Goal: Communication & Community: Answer question/provide support

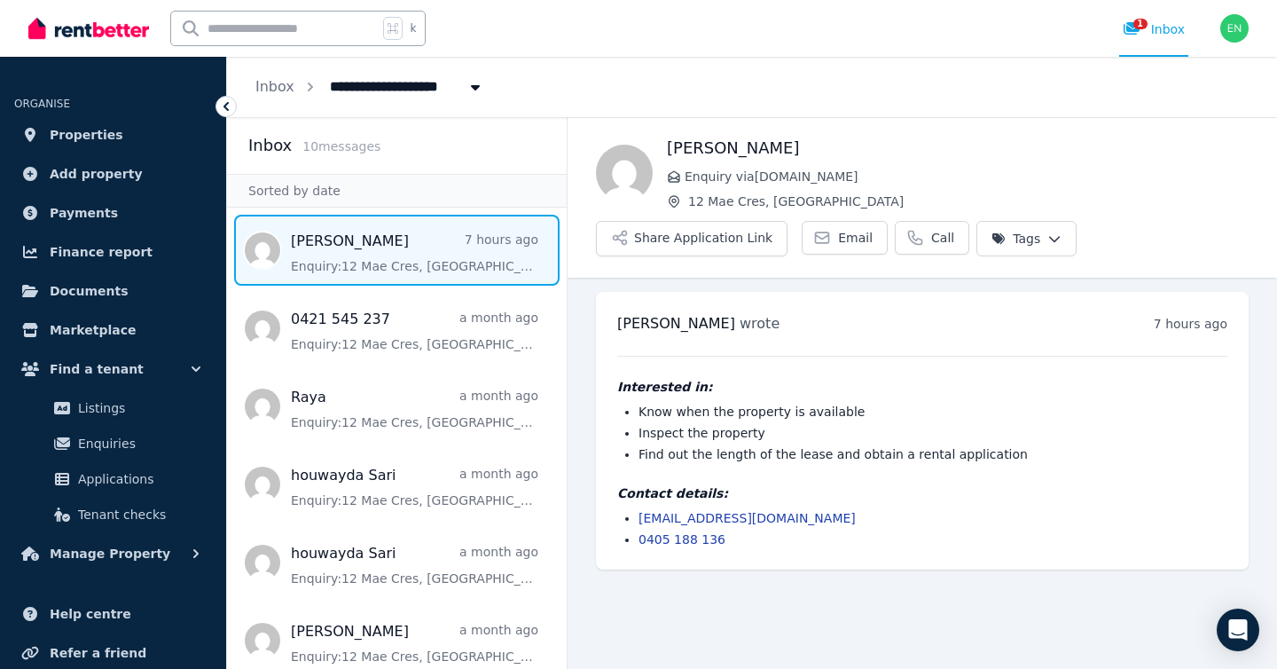
click at [404, 256] on span "Message list" at bounding box center [397, 250] width 340 height 71
click at [740, 324] on span "wrote" at bounding box center [760, 323] width 40 height 17
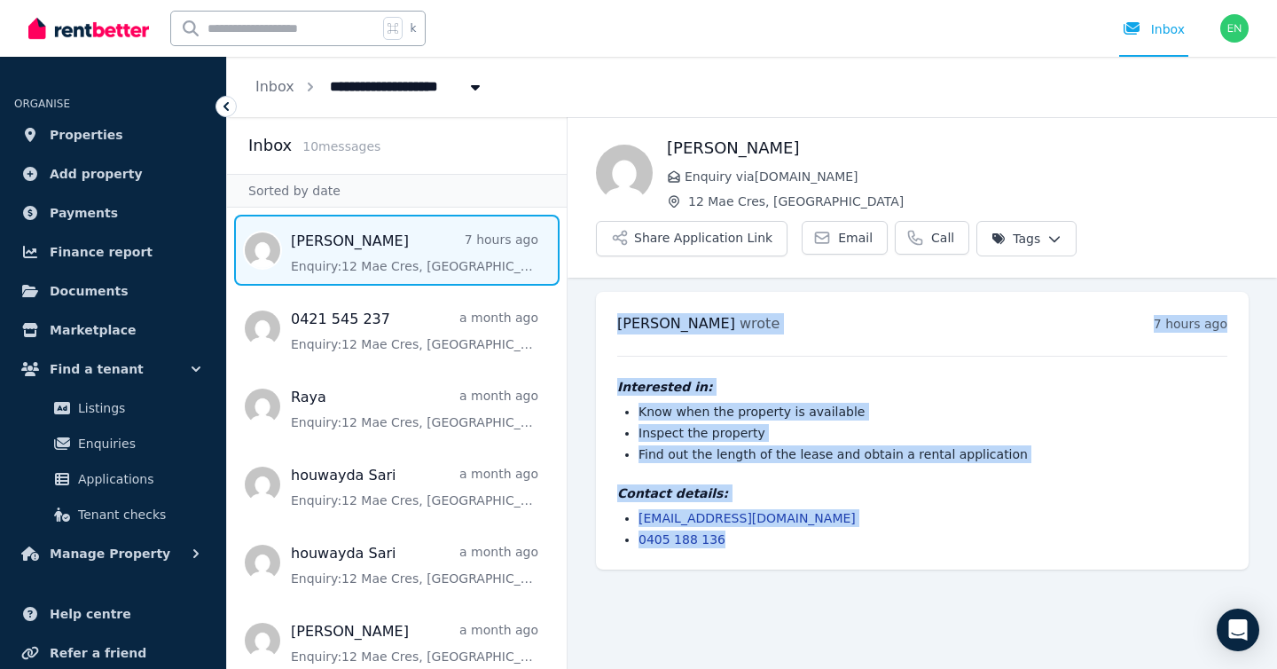
copy div "[PERSON_NAME] wrote 7 hours ago 12:23 am [DATE][DATE] Interested in: Know when …"
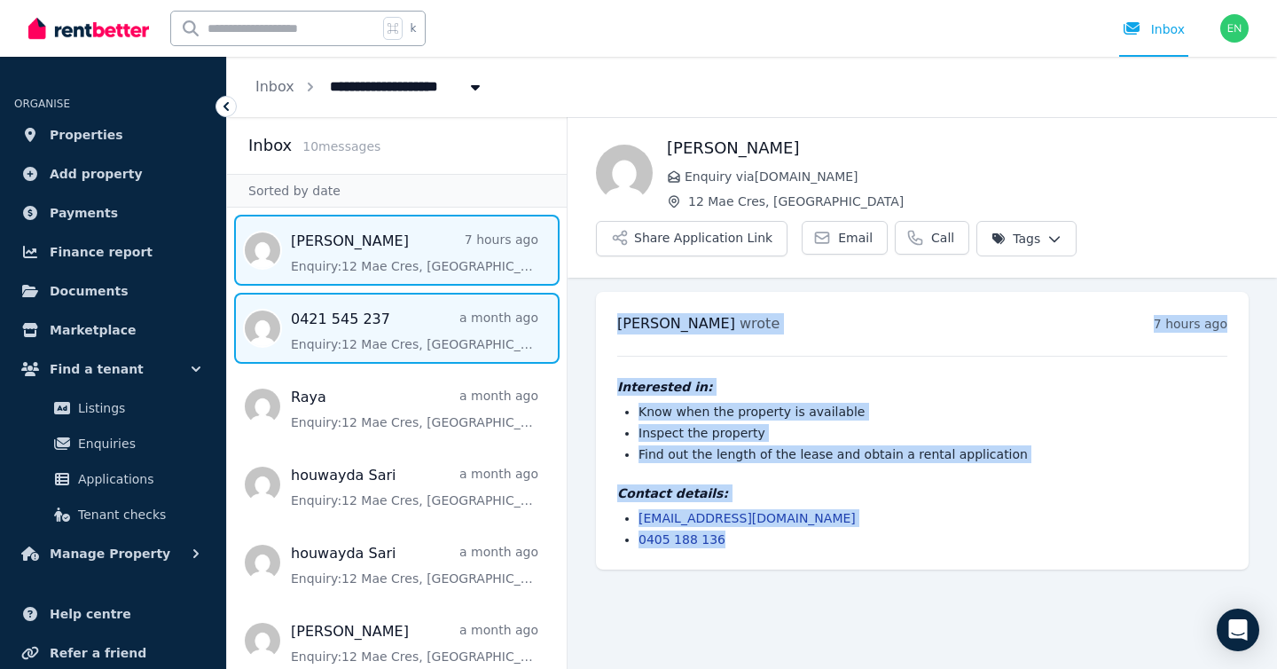
click at [452, 311] on span "Message list" at bounding box center [397, 328] width 340 height 71
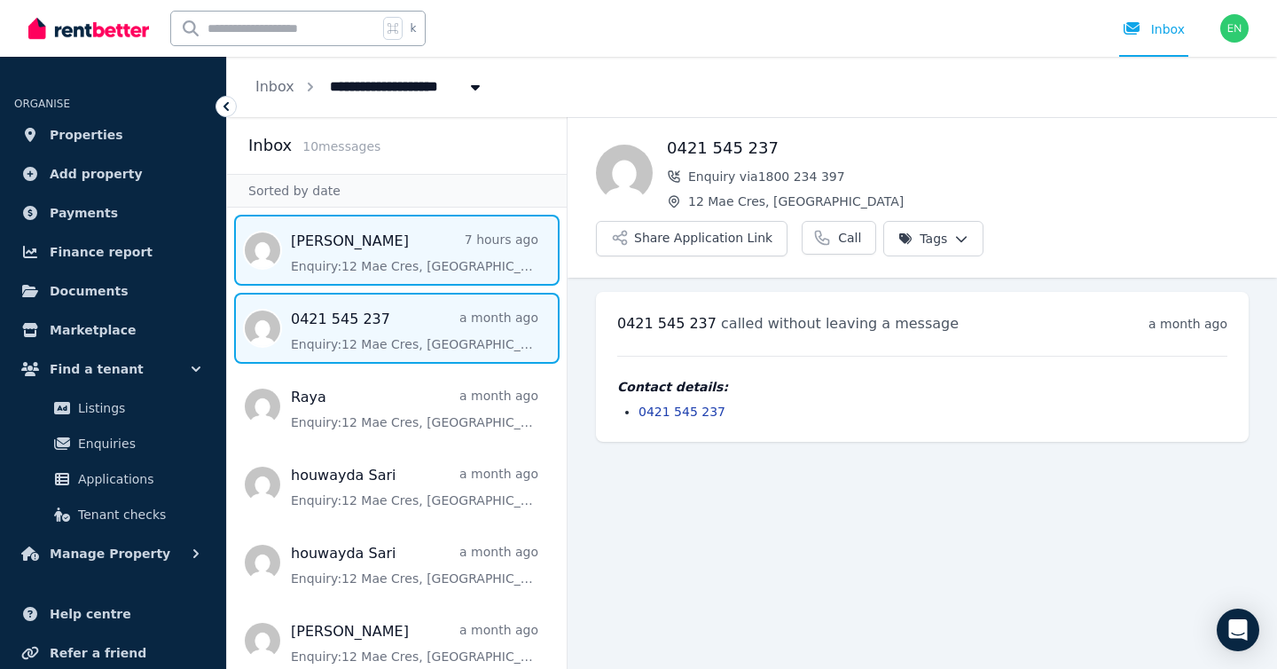
click at [396, 252] on span "Message list" at bounding box center [397, 250] width 340 height 71
